Goal: Information Seeking & Learning: Check status

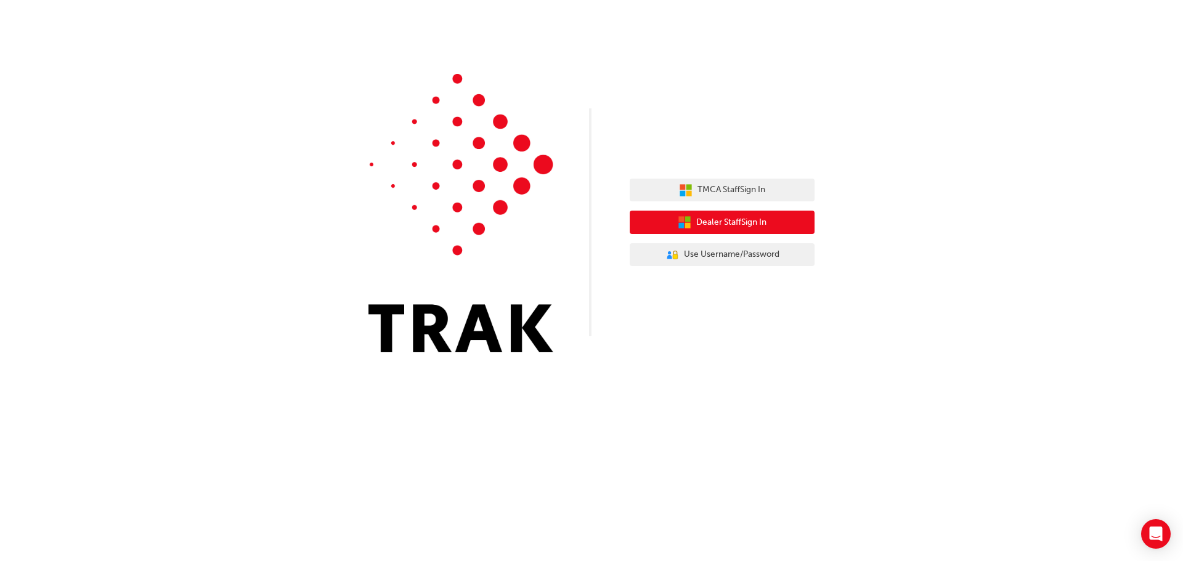
click at [756, 220] on span "Dealer Staff Sign In" at bounding box center [731, 223] width 70 height 14
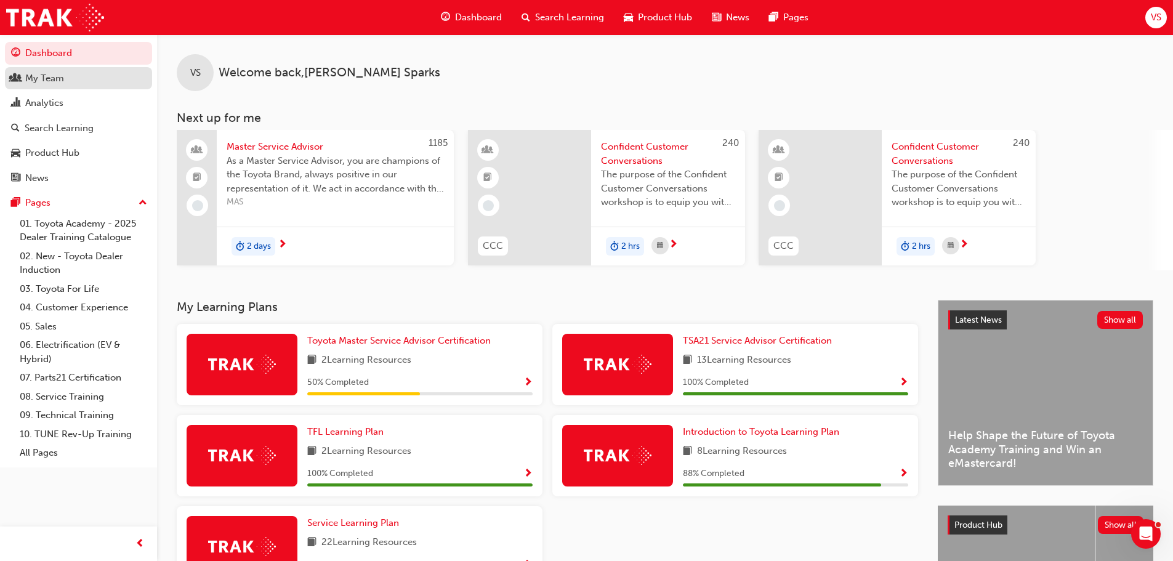
click at [65, 84] on div "My Team" at bounding box center [78, 78] width 135 height 15
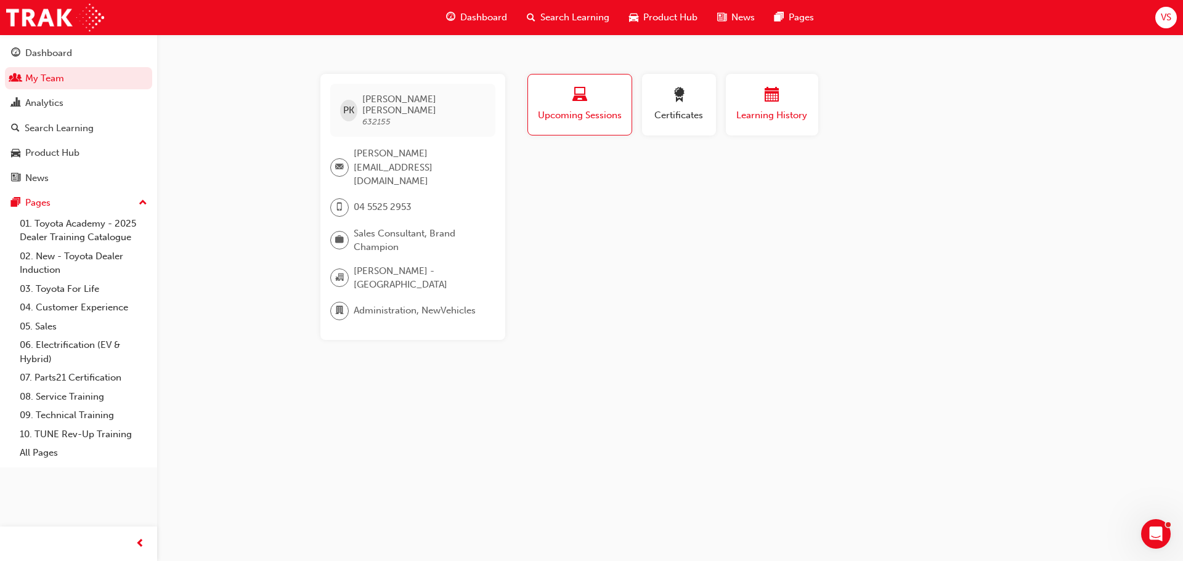
click at [733, 129] on button "Learning History" at bounding box center [772, 105] width 92 height 62
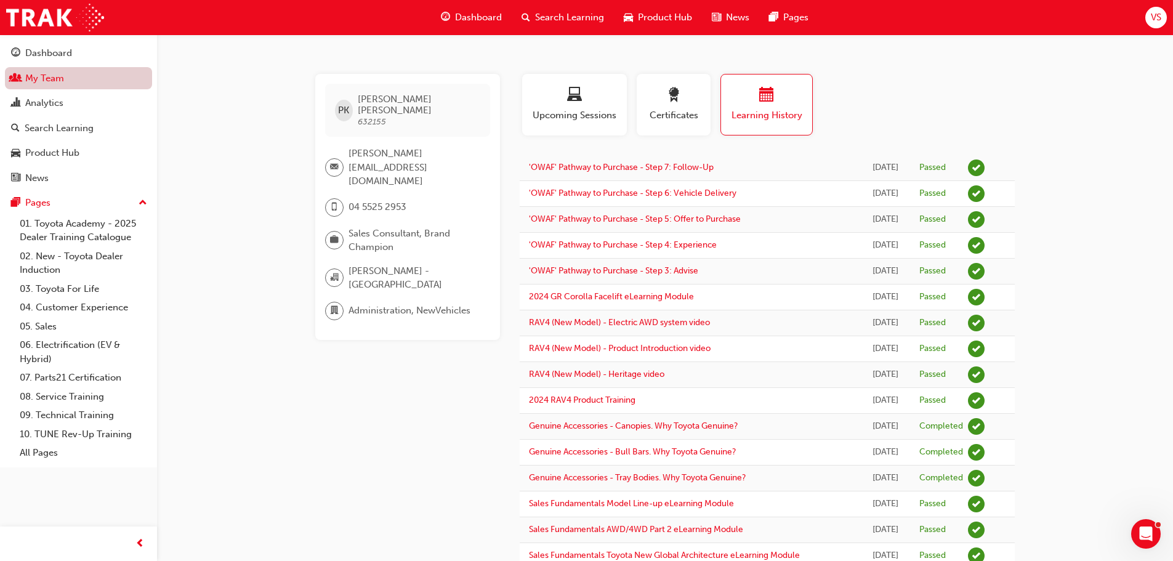
click at [54, 78] on link "My Team" at bounding box center [78, 78] width 147 height 23
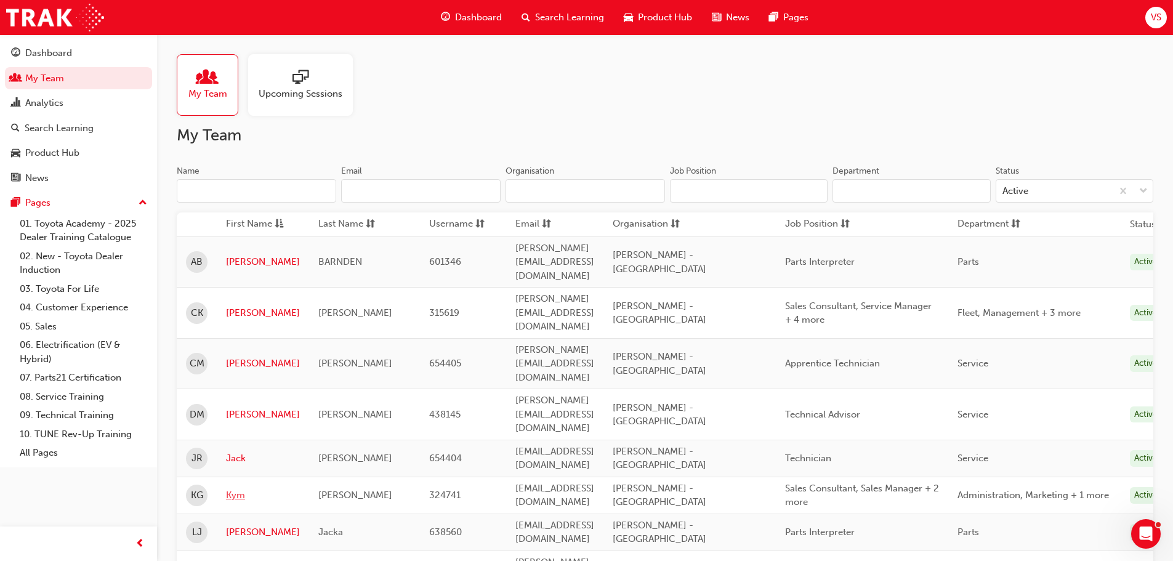
click at [238, 488] on link "Kym" at bounding box center [263, 495] width 74 height 14
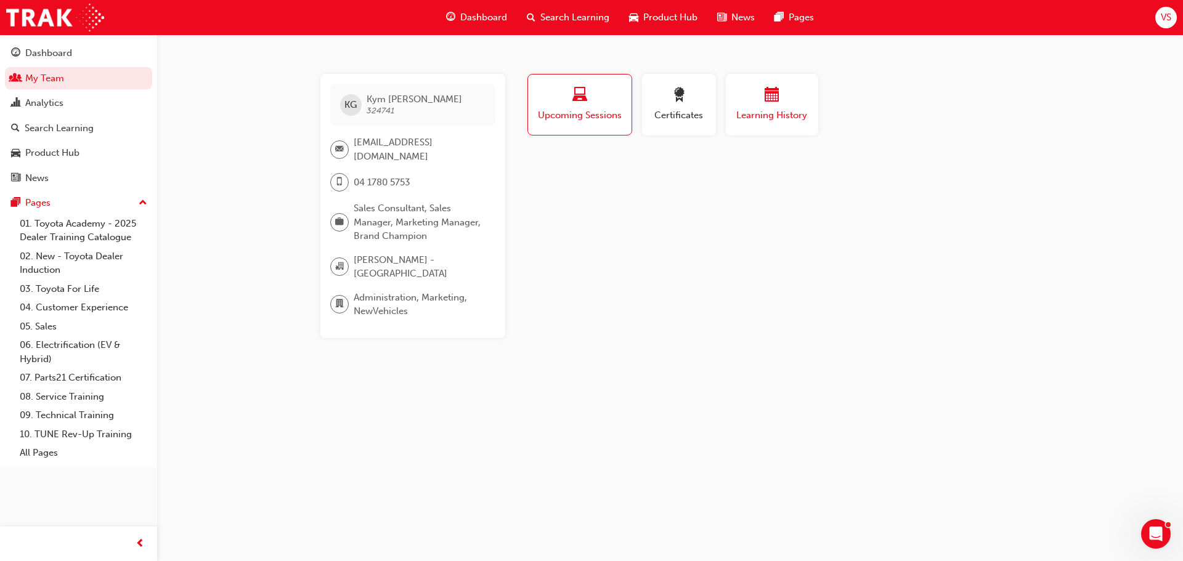
click at [744, 124] on button "Learning History" at bounding box center [772, 105] width 92 height 62
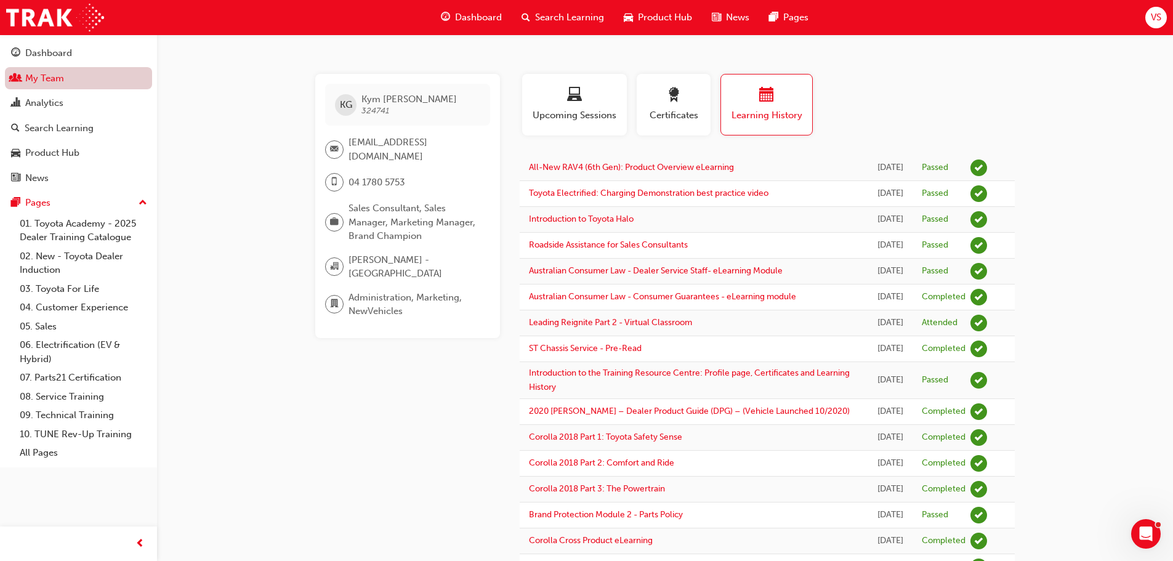
click at [48, 78] on link "My Team" at bounding box center [78, 78] width 147 height 23
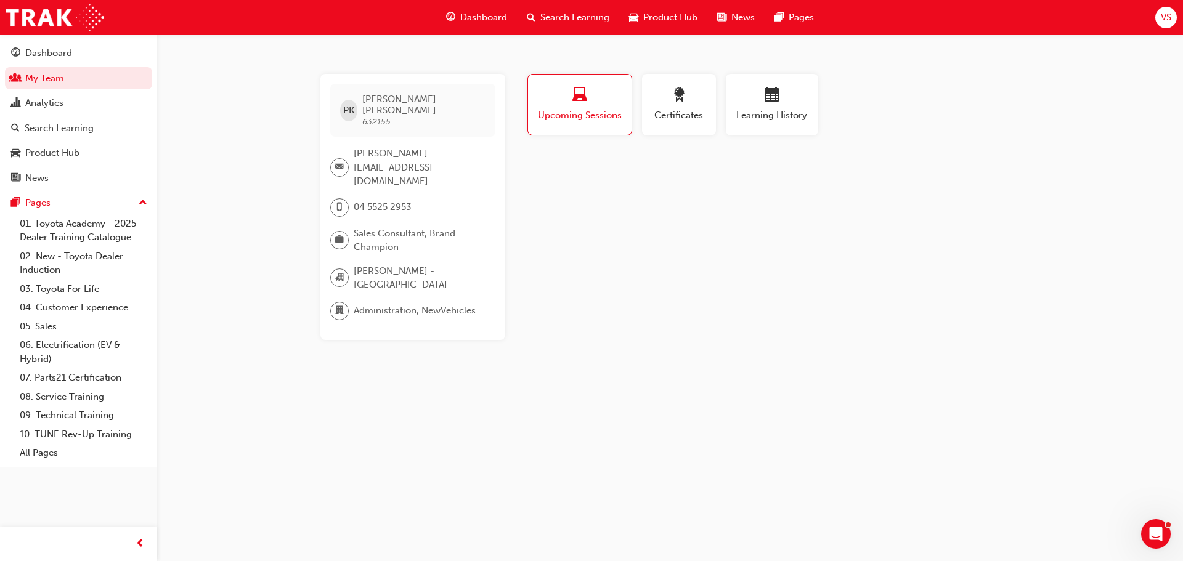
click at [524, 123] on div "Upcoming Sessions" at bounding box center [579, 109] width 115 height 71
click at [553, 131] on button "Upcoming Sessions" at bounding box center [579, 105] width 105 height 62
click at [554, 126] on button "Upcoming Sessions" at bounding box center [579, 105] width 105 height 62
click at [532, 14] on span "search-icon" at bounding box center [531, 17] width 9 height 15
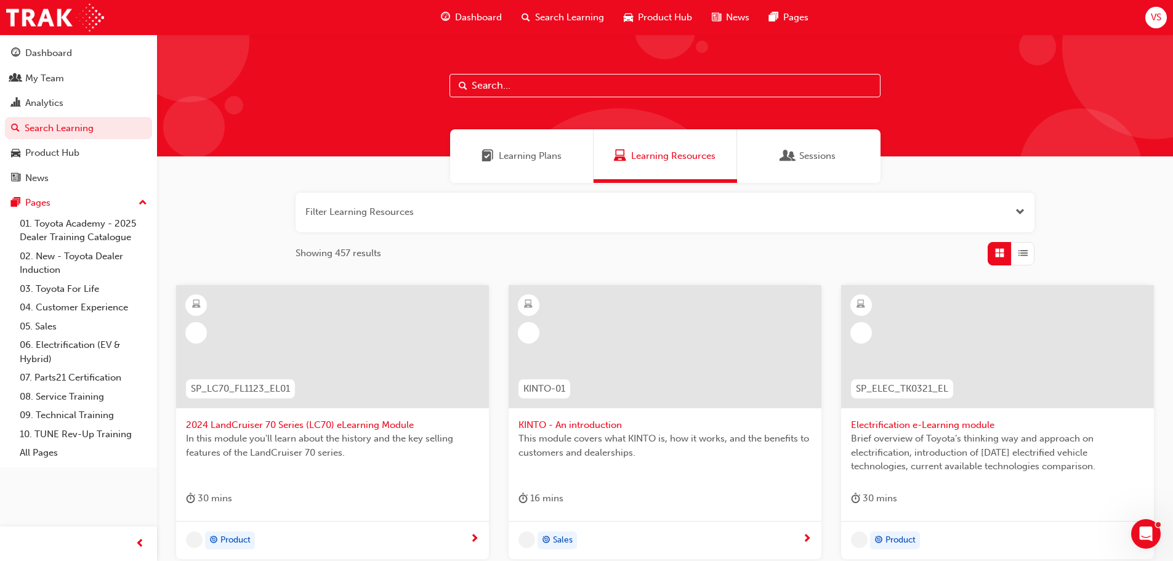
click at [535, 83] on input "text" at bounding box center [665, 85] width 431 height 23
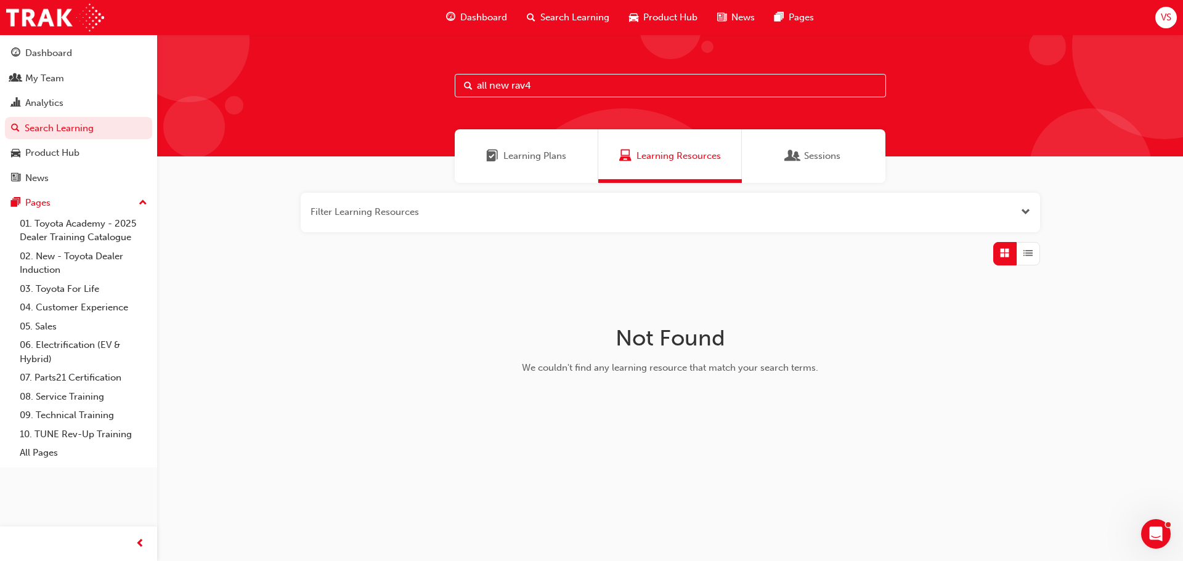
click at [512, 84] on input "all new rav4" at bounding box center [670, 85] width 431 height 23
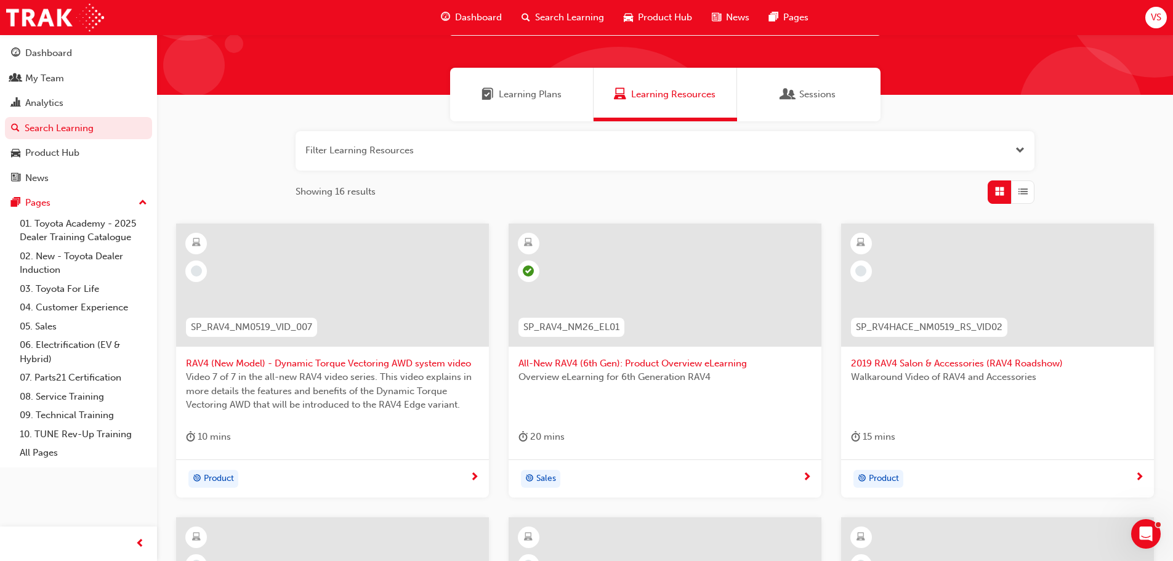
scroll to position [123, 0]
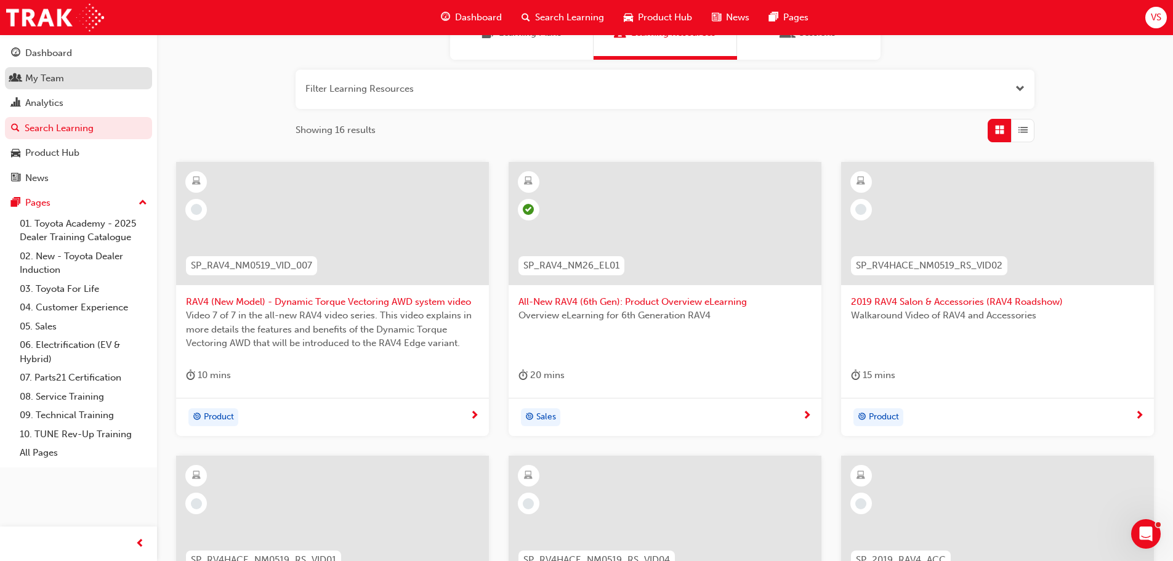
type input "rav4"
click at [55, 78] on div "My Team" at bounding box center [44, 78] width 39 height 14
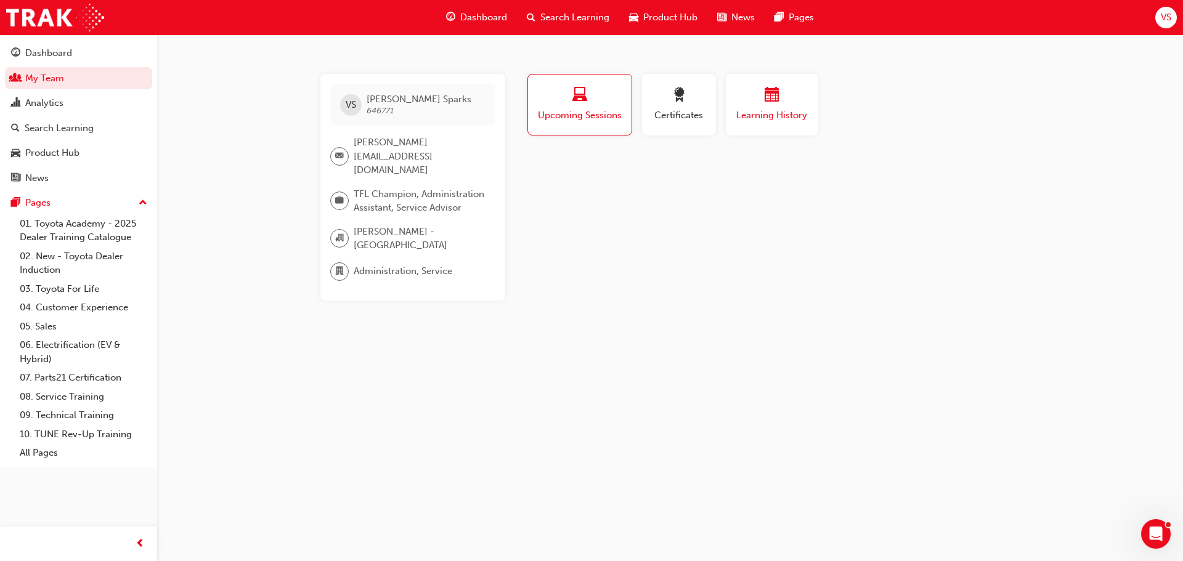
click at [740, 125] on button "Learning History" at bounding box center [772, 105] width 92 height 62
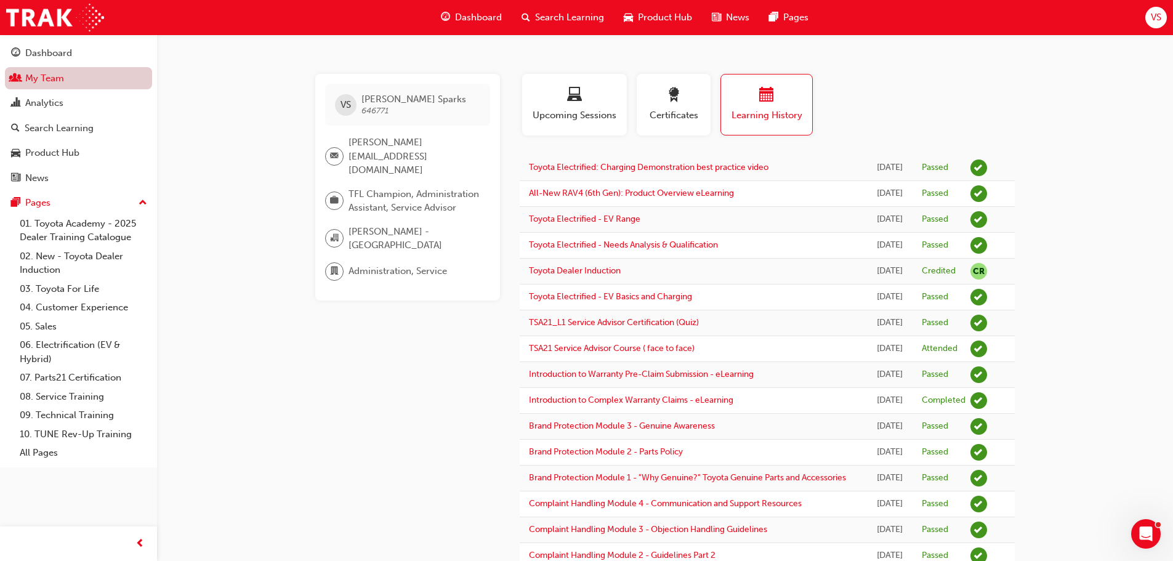
click at [63, 76] on link "My Team" at bounding box center [78, 78] width 147 height 23
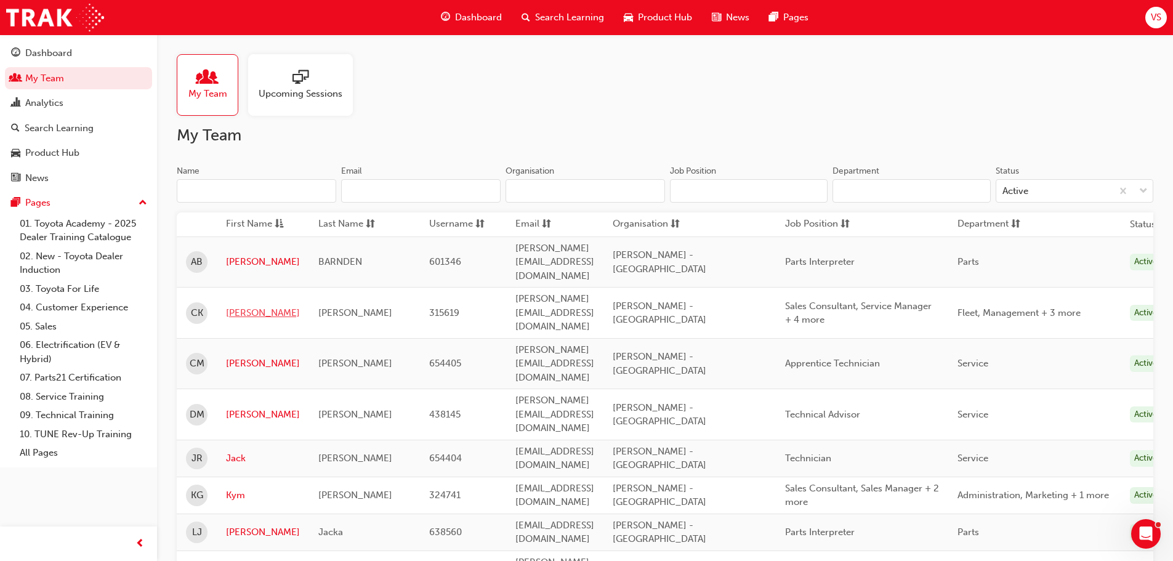
click at [242, 306] on link "[PERSON_NAME]" at bounding box center [263, 313] width 74 height 14
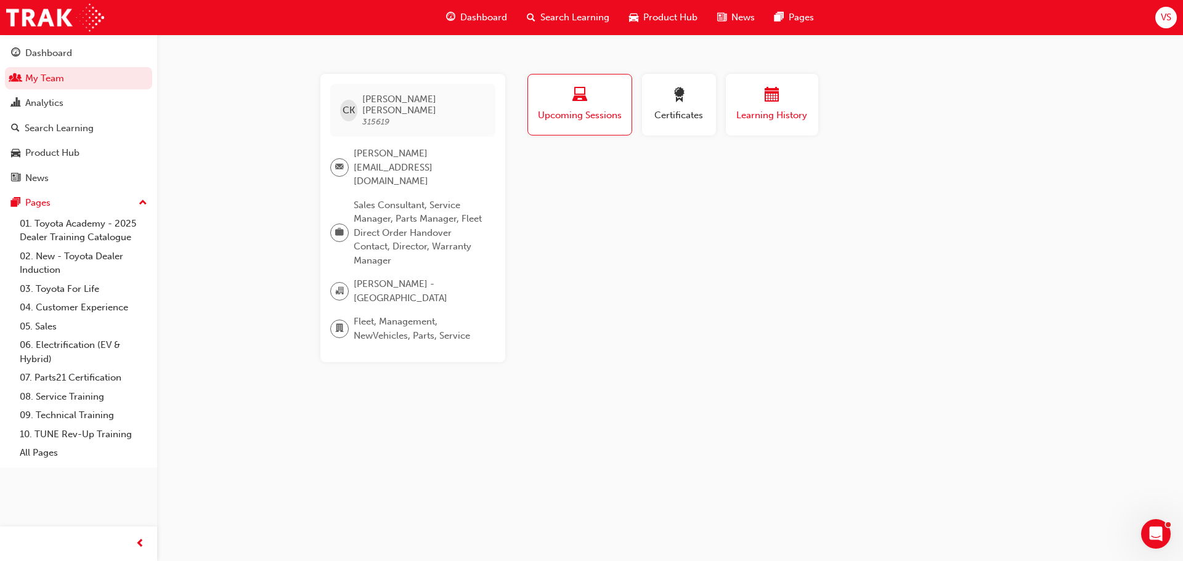
click at [737, 127] on button "Learning History" at bounding box center [772, 105] width 92 height 62
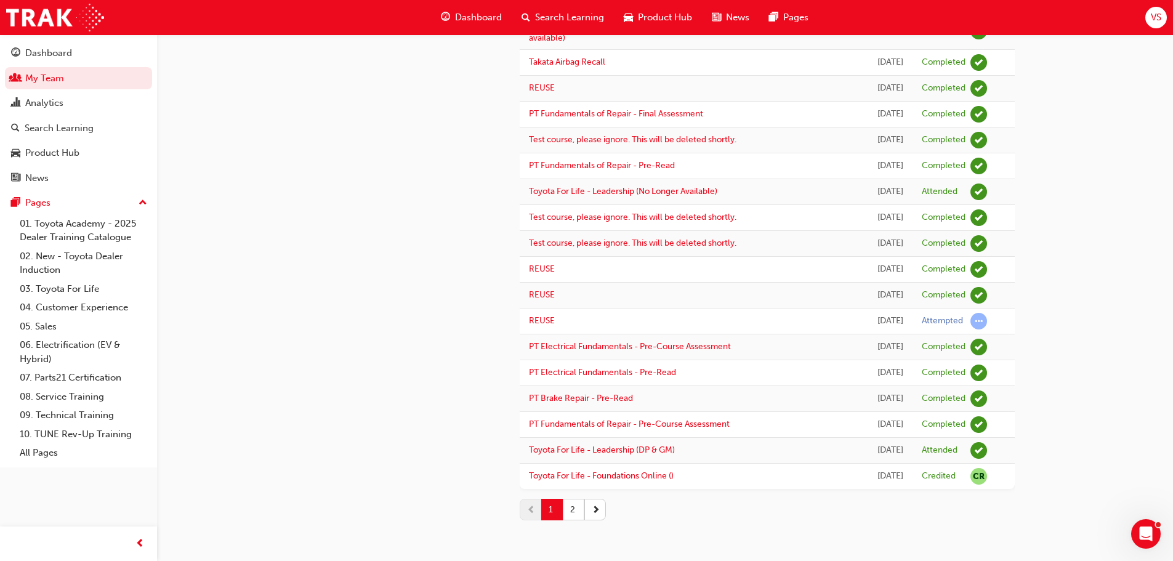
scroll to position [905, 0]
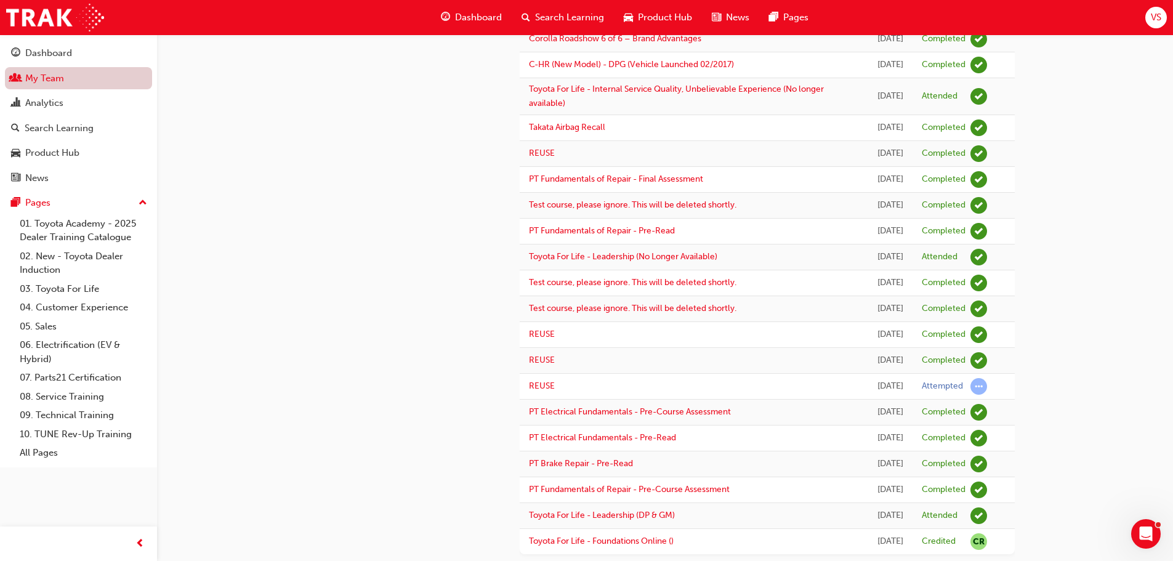
click at [57, 80] on link "My Team" at bounding box center [78, 78] width 147 height 23
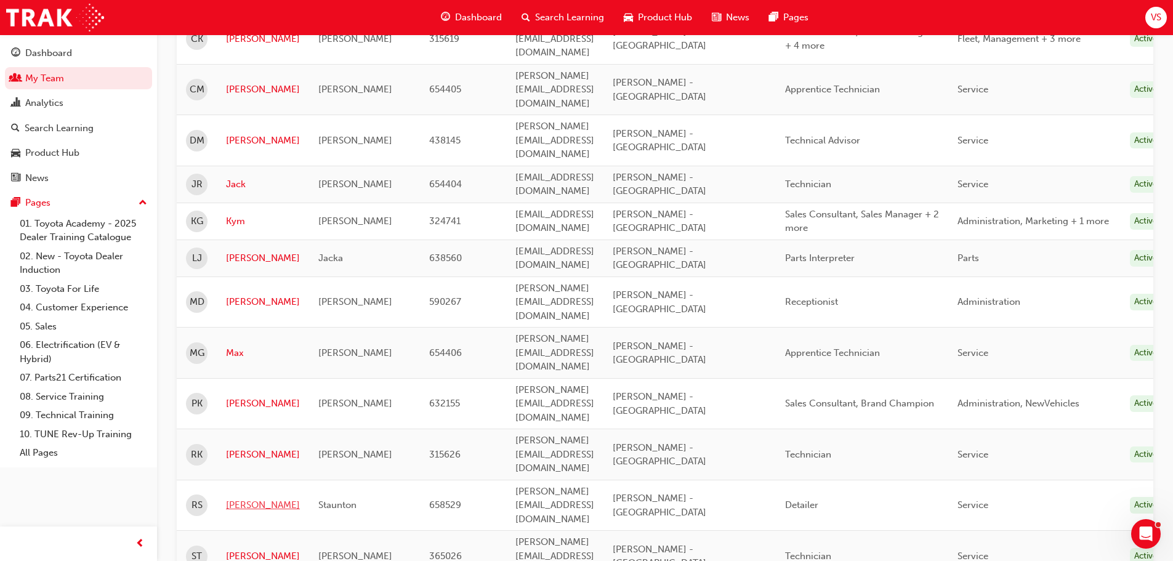
click at [249, 498] on link "[PERSON_NAME]" at bounding box center [263, 505] width 74 height 14
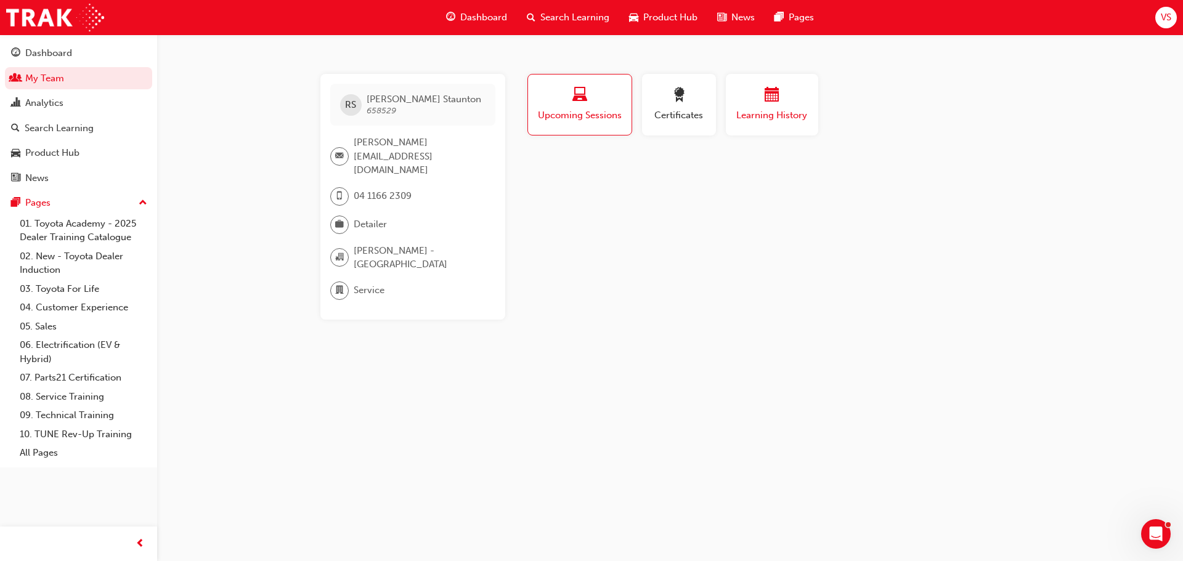
click at [756, 128] on button "Learning History" at bounding box center [772, 105] width 92 height 62
